Goal: Book appointment/travel/reservation

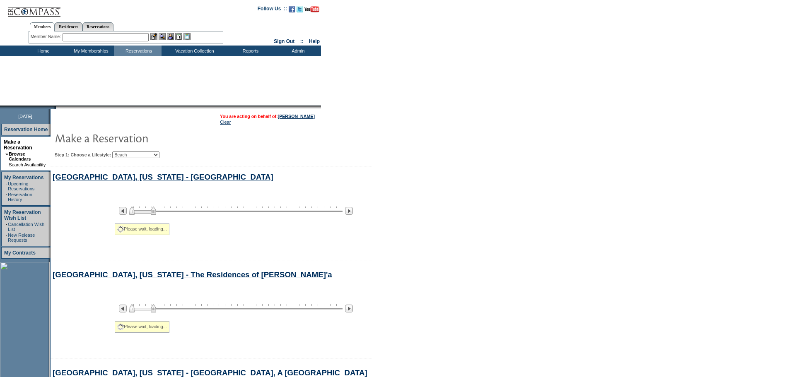
select select "Beach"
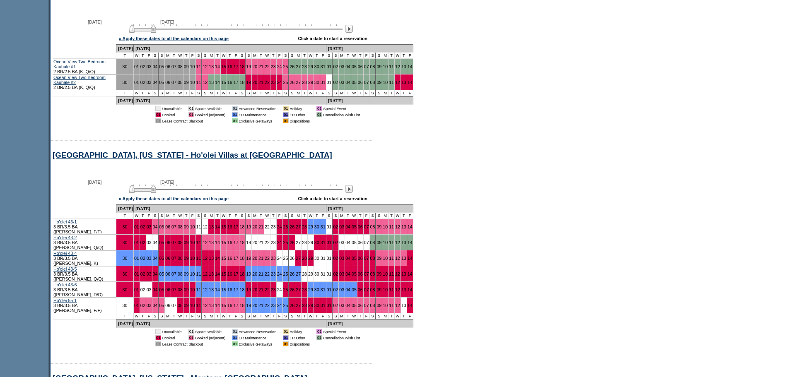
scroll to position [871, 0]
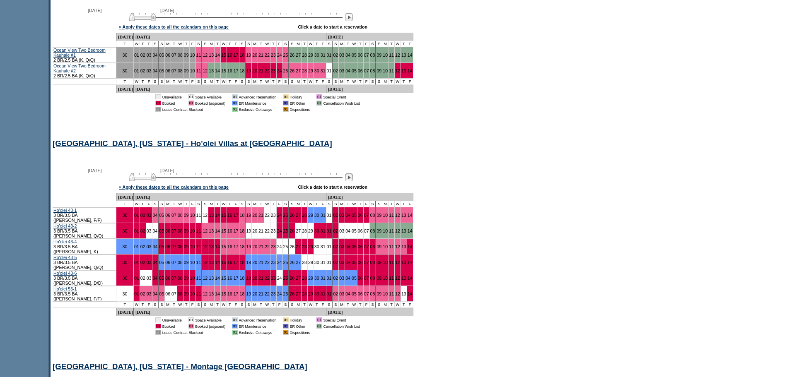
click at [353, 177] on img at bounding box center [349, 177] width 8 height 8
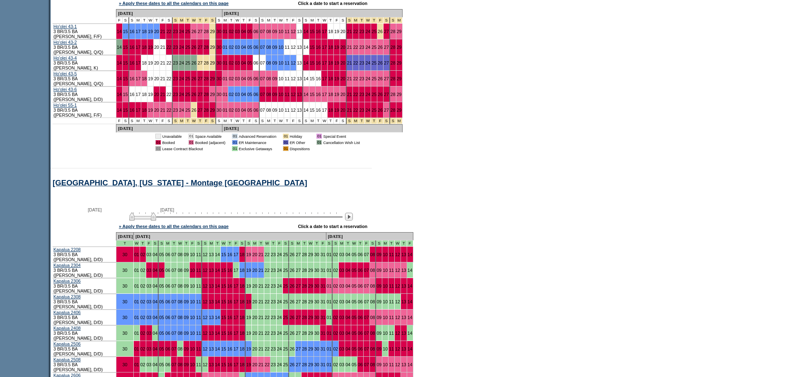
scroll to position [1119, 0]
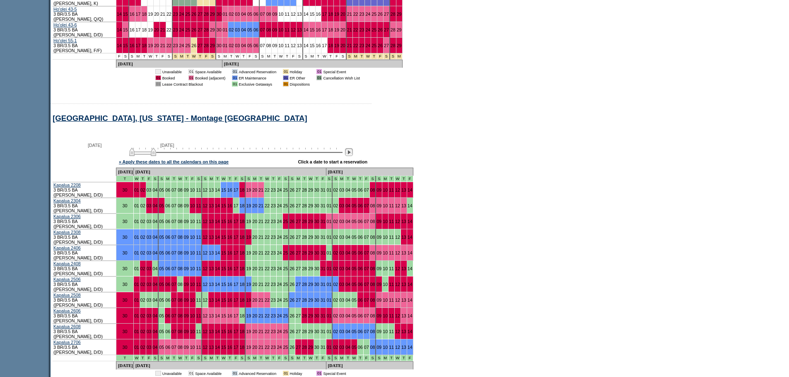
click at [352, 148] on img at bounding box center [349, 152] width 8 height 8
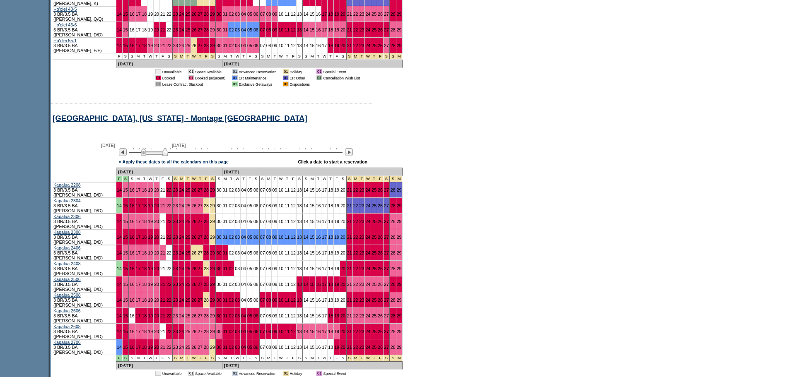
click at [159, 148] on img at bounding box center [154, 152] width 27 height 8
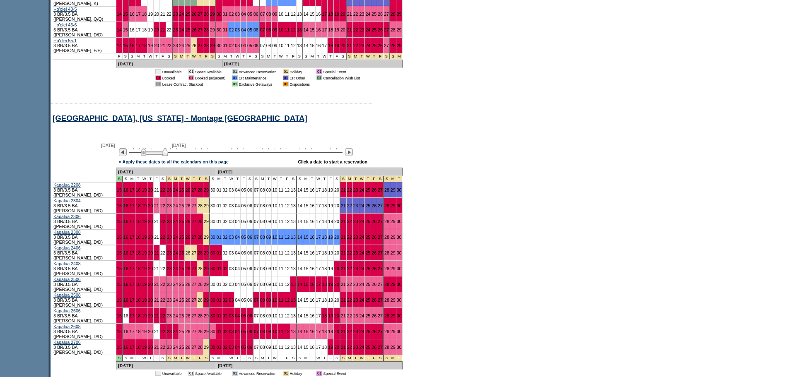
click at [127, 148] on img at bounding box center [123, 152] width 8 height 8
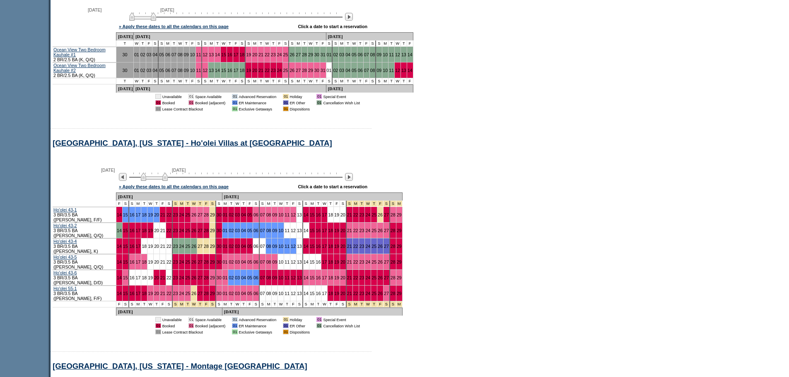
scroll to position [706, 0]
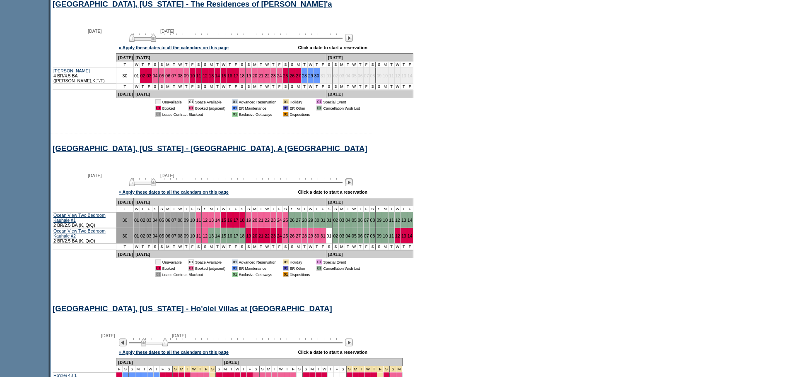
click at [353, 179] on img at bounding box center [349, 182] width 8 height 8
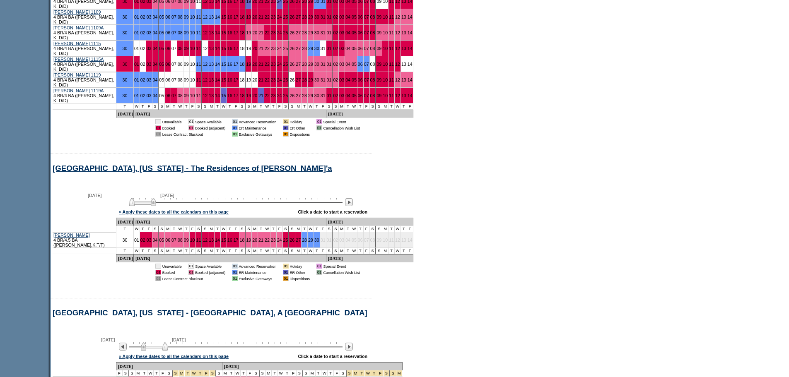
scroll to position [540, 0]
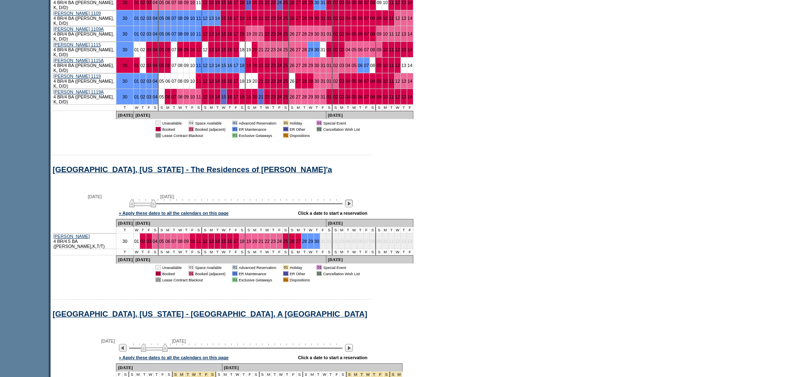
click at [351, 200] on img at bounding box center [349, 204] width 8 height 8
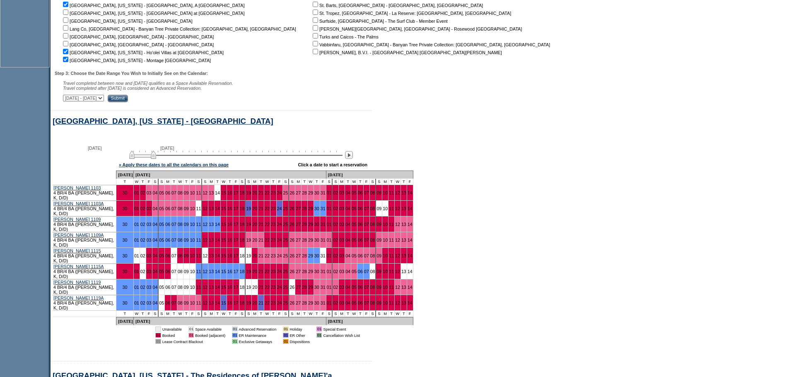
scroll to position [333, 0]
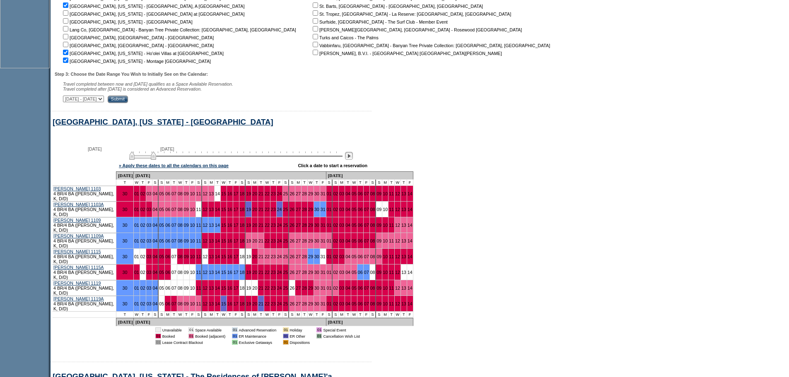
click at [353, 160] on img at bounding box center [349, 156] width 8 height 8
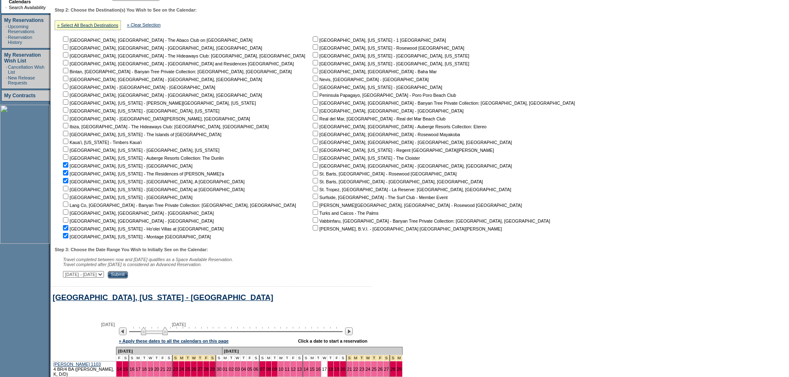
scroll to position [166, 0]
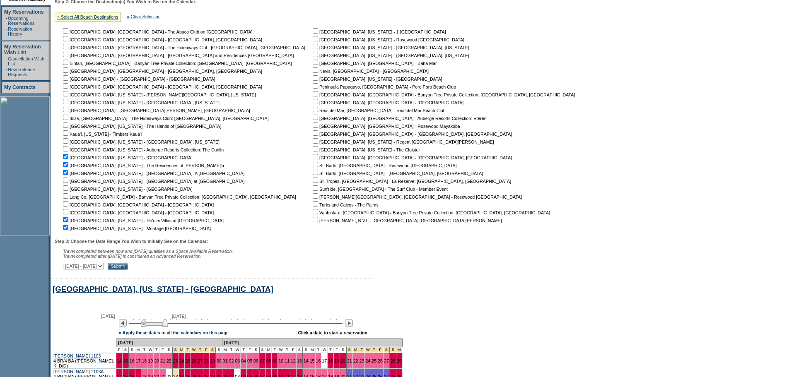
click at [68, 135] on input "checkbox" at bounding box center [65, 132] width 5 height 5
checkbox input "true"
click at [128, 269] on input "Submit" at bounding box center [118, 266] width 20 height 7
